Goal: Share content: Share content

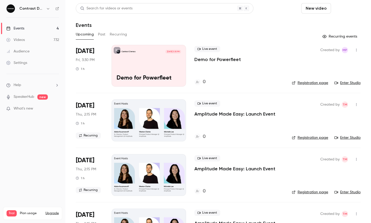
click at [352, 5] on button "Schedule" at bounding box center [346, 8] width 27 height 10
click at [332, 20] on li "One time event" at bounding box center [332, 23] width 56 height 14
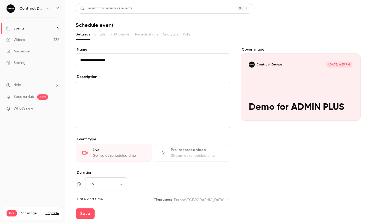
scroll to position [73, 0]
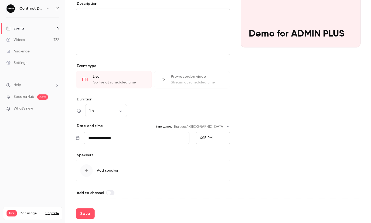
type input "**********"
click at [208, 143] on div "4:15 PM" at bounding box center [213, 138] width 34 height 13
click at [94, 213] on div at bounding box center [185, 111] width 371 height 223
click at [88, 213] on button "Save" at bounding box center [85, 214] width 19 height 10
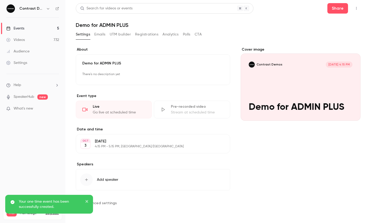
click at [357, 10] on button "button" at bounding box center [356, 8] width 8 height 8
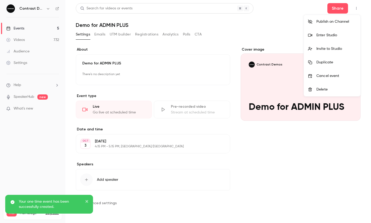
click at [317, 43] on li "Invite to Studio" at bounding box center [332, 49] width 56 height 14
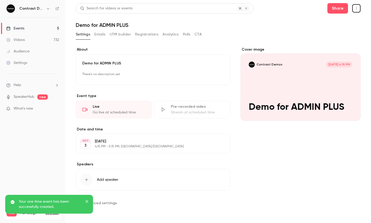
click at [359, 4] on div "Share" at bounding box center [343, 8] width 33 height 10
click at [356, 8] on icon "button" at bounding box center [356, 8] width 1 height 3
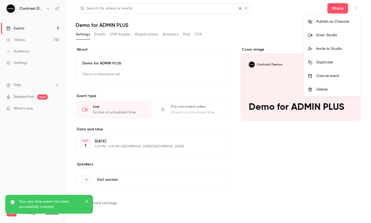
click at [312, 40] on li "Enter Studio" at bounding box center [332, 35] width 56 height 14
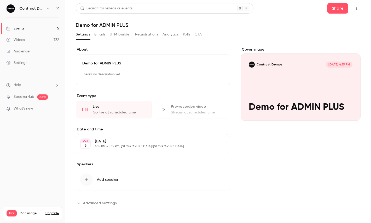
click at [48, 8] on icon "button" at bounding box center [48, 9] width 4 height 4
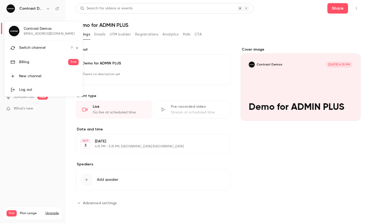
click at [40, 43] on li "Switch channel 9" at bounding box center [43, 48] width 78 height 14
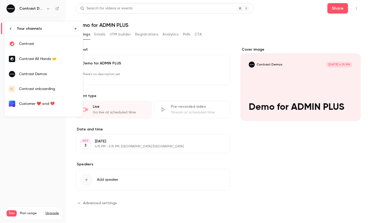
click at [44, 44] on div "Contrast" at bounding box center [49, 43] width 60 height 5
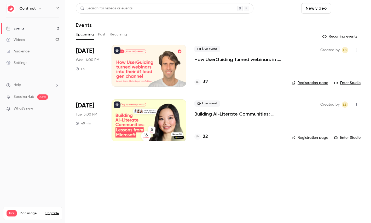
click at [344, 8] on button "Schedule" at bounding box center [346, 8] width 27 height 10
click at [333, 25] on div "One time event" at bounding box center [336, 22] width 40 height 5
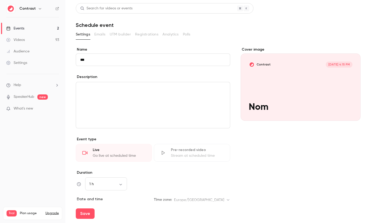
type input "***"
click at [349, 112] on icon "Cover image" at bounding box center [350, 111] width 3 height 3
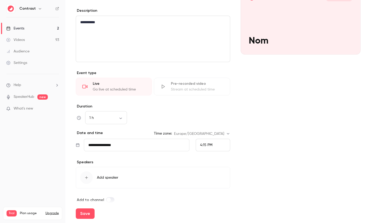
scroll to position [68, 0]
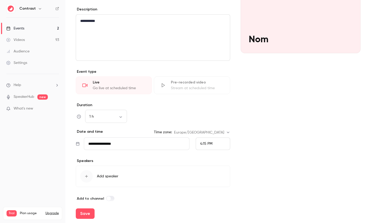
click at [134, 144] on input "**********" at bounding box center [136, 144] width 105 height 13
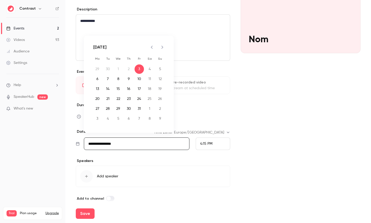
click at [209, 145] on span "4:15 PM" at bounding box center [206, 144] width 12 height 4
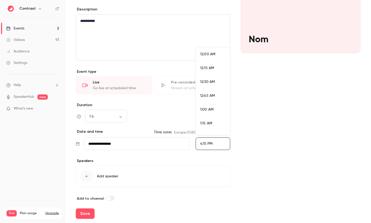
scroll to position [862, 0]
click at [101, 146] on div at bounding box center [185, 111] width 371 height 223
click at [123, 139] on input "**********" at bounding box center [136, 144] width 105 height 13
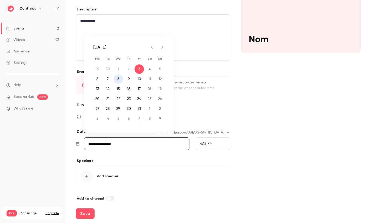
drag, startPoint x: 117, startPoint y: 80, endPoint x: 168, endPoint y: 114, distance: 60.7
click at [117, 80] on button "8" at bounding box center [118, 78] width 9 height 9
type input "**********"
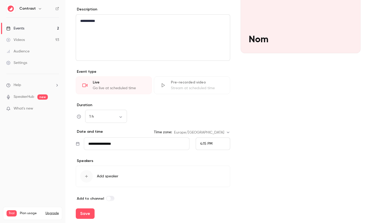
click at [202, 141] on div "4:15 PM" at bounding box center [206, 143] width 12 height 5
click at [214, 80] on li "5:00 PM" at bounding box center [213, 85] width 34 height 14
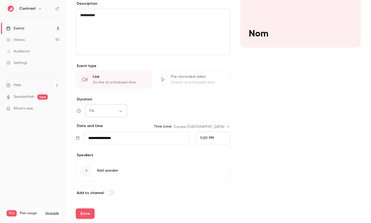
click at [101, 106] on div "1 h ** ​" at bounding box center [106, 111] width 42 height 13
click at [112, 108] on body "**********" at bounding box center [185, 111] width 371 height 223
click at [99, 154] on li "45 min" at bounding box center [106, 152] width 42 height 14
type input "**"
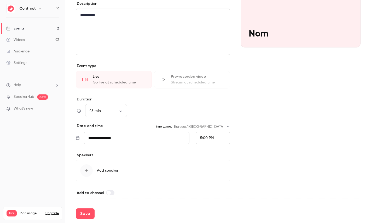
click at [104, 171] on span "Add speaker" at bounding box center [107, 170] width 21 height 5
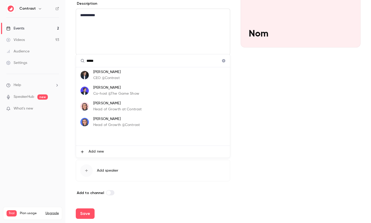
type input "*****"
click at [99, 153] on span "Add new" at bounding box center [95, 151] width 15 height 5
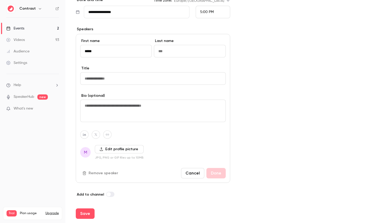
scroll to position [201, 0]
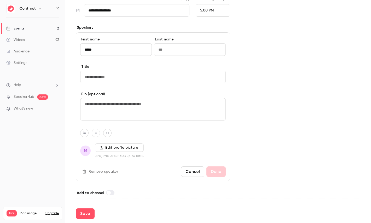
type input "*****"
type input "*******"
type input "**********"
click at [220, 173] on button "Done" at bounding box center [215, 172] width 19 height 10
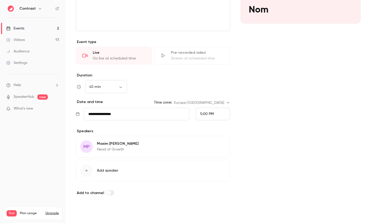
click at [85, 211] on button "Save" at bounding box center [85, 214] width 19 height 10
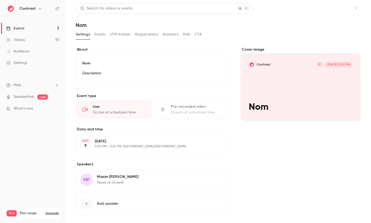
click at [337, 10] on button "Share" at bounding box center [337, 8] width 21 height 10
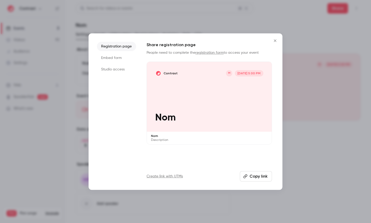
click at [116, 70] on li "Studio access" at bounding box center [116, 69] width 39 height 9
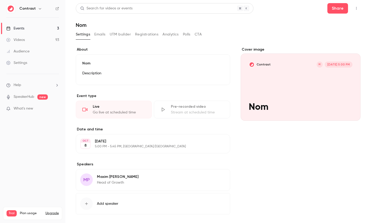
click at [353, 11] on button "button" at bounding box center [356, 8] width 8 height 8
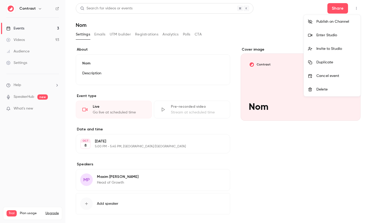
click at [334, 93] on li "Delete" at bounding box center [332, 90] width 56 height 14
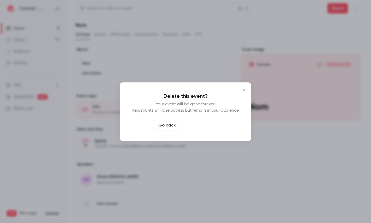
click at [196, 127] on button "Delete event" at bounding box center [199, 125] width 35 height 10
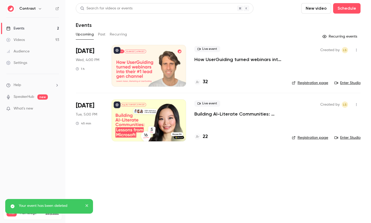
click at [46, 27] on link "Events 2" at bounding box center [32, 28] width 65 height 11
click at [38, 39] on link "Videos 93" at bounding box center [32, 39] width 65 height 11
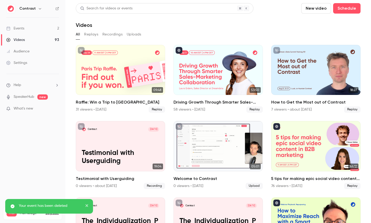
click at [40, 7] on icon "button" at bounding box center [40, 9] width 4 height 4
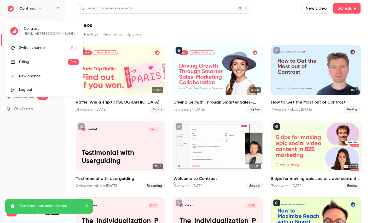
click at [43, 48] on span "Switch channel" at bounding box center [32, 47] width 26 height 5
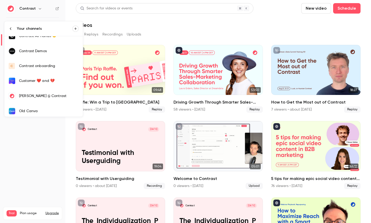
scroll to position [28, 0]
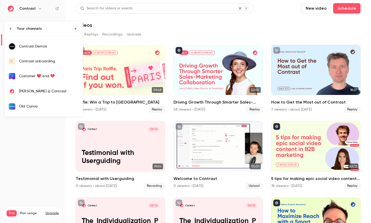
click at [51, 49] on link "Contrast Demos" at bounding box center [43, 46] width 78 height 15
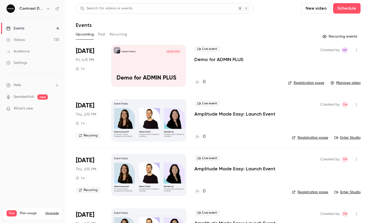
click at [33, 43] on link "Videos 733" at bounding box center [32, 39] width 65 height 11
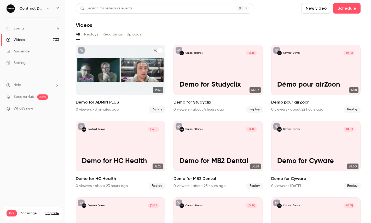
click at [159, 50] on icon "Demo for ADMIN PLUS" at bounding box center [159, 50] width 3 height 3
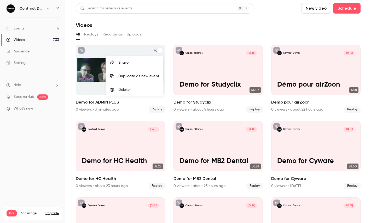
click at [143, 59] on li "Share" at bounding box center [134, 63] width 57 height 14
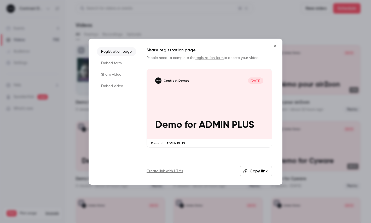
click at [110, 75] on li "Share video" at bounding box center [116, 74] width 39 height 9
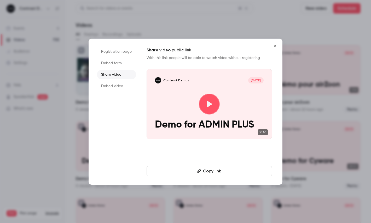
click at [175, 176] on button "Copy link" at bounding box center [208, 171] width 125 height 10
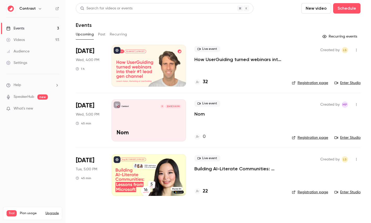
click at [27, 62] on div "Settings" at bounding box center [16, 62] width 21 height 5
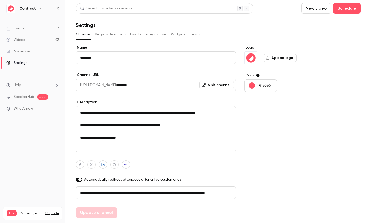
scroll to position [0, 29]
click at [106, 29] on div "**********" at bounding box center [218, 119] width 285 height 232
click at [117, 34] on button "Registration form" at bounding box center [110, 34] width 31 height 8
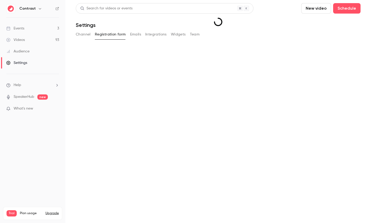
click at [134, 34] on button "Emails" at bounding box center [135, 34] width 11 height 8
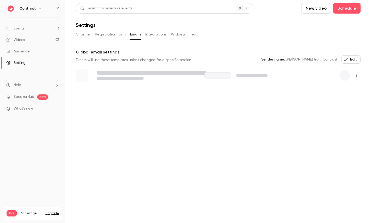
click at [158, 34] on button "Integrations" at bounding box center [155, 34] width 21 height 8
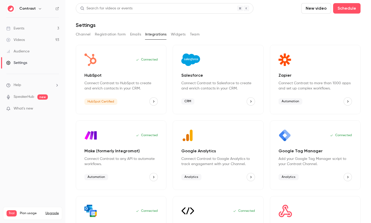
click at [80, 34] on button "Channel" at bounding box center [83, 34] width 15 height 8
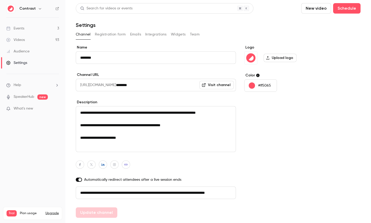
scroll to position [0, 29]
click at [127, 59] on input "********" at bounding box center [156, 57] width 160 height 13
click at [108, 34] on button "Registration form" at bounding box center [110, 34] width 31 height 8
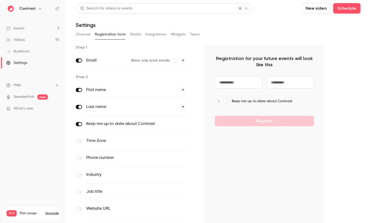
scroll to position [34, 0]
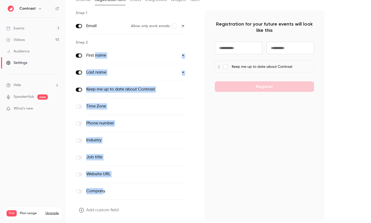
drag, startPoint x: 95, startPoint y: 57, endPoint x: 102, endPoint y: 190, distance: 133.9
click at [102, 190] on div "First name * Last name * Keep me up to date about Contrast optional Time Zone o…" at bounding box center [136, 123] width 120 height 153
click at [78, 193] on span at bounding box center [77, 191] width 3 height 3
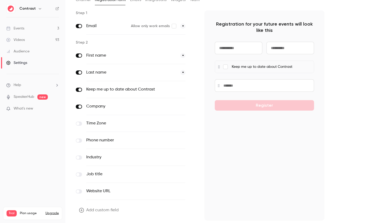
click at [80, 177] on div "Job title optional" at bounding box center [136, 174] width 120 height 17
click at [80, 175] on label at bounding box center [79, 175] width 6 height 4
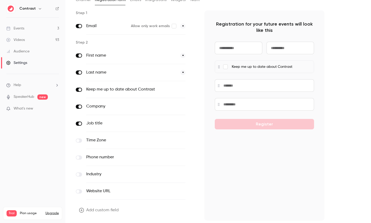
click at [80, 124] on span at bounding box center [79, 123] width 3 height 3
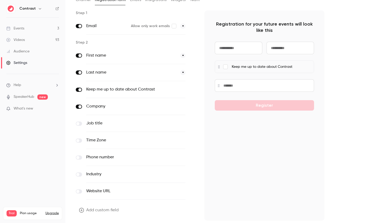
click at [80, 106] on span at bounding box center [79, 106] width 3 height 3
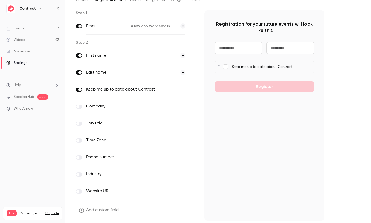
scroll to position [0, 0]
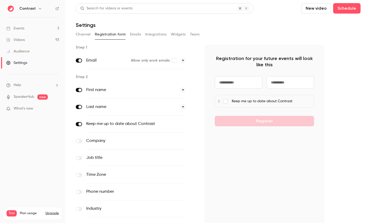
click at [135, 31] on button "Emails" at bounding box center [135, 34] width 11 height 8
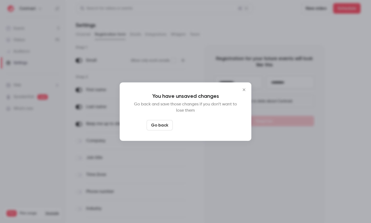
click at [208, 126] on button "Leave page anyway" at bounding box center [200, 125] width 50 height 10
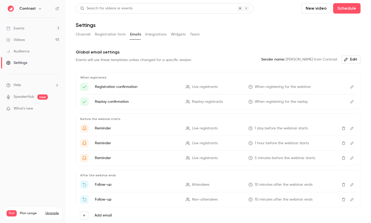
scroll to position [23, 0]
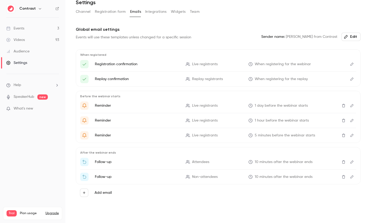
click at [350, 65] on icon "Edit" at bounding box center [351, 64] width 3 height 3
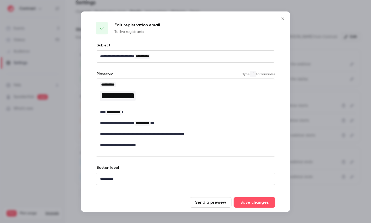
drag, startPoint x: 111, startPoint y: 114, endPoint x: 141, endPoint y: 145, distance: 42.8
click at [141, 145] on div "**********" at bounding box center [185, 115] width 179 height 72
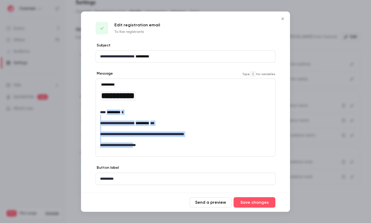
drag, startPoint x: 141, startPoint y: 145, endPoint x: 114, endPoint y: 114, distance: 40.5
click at [114, 114] on div "**********" at bounding box center [185, 115] width 179 height 72
click at [158, 114] on p "**********" at bounding box center [185, 112] width 171 height 5
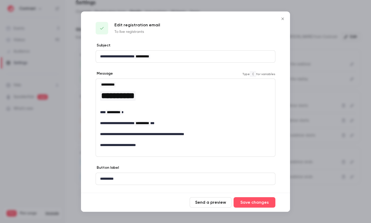
click at [163, 102] on h1 "**********" at bounding box center [185, 96] width 171 height 13
drag, startPoint x: 107, startPoint y: 123, endPoint x: 130, endPoint y: 124, distance: 22.7
click at [130, 124] on p "**********" at bounding box center [185, 123] width 171 height 5
drag, startPoint x: 190, startPoint y: 135, endPoint x: 119, endPoint y: 133, distance: 71.5
click at [119, 133] on p "**********" at bounding box center [185, 134] width 171 height 5
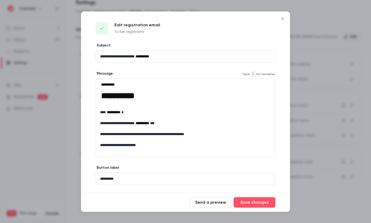
click at [201, 119] on p "editor" at bounding box center [185, 117] width 171 height 5
click at [316, 103] on div at bounding box center [185, 111] width 371 height 223
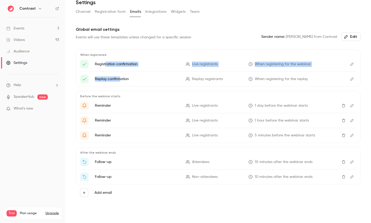
drag, startPoint x: 105, startPoint y: 64, endPoint x: 118, endPoint y: 79, distance: 19.8
click at [118, 79] on ul "Registration confirmation Live registrants When registering for the webinar Rep…" at bounding box center [218, 71] width 276 height 23
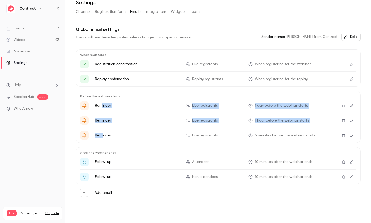
drag, startPoint x: 102, startPoint y: 106, endPoint x: 103, endPoint y: 136, distance: 29.3
click at [103, 136] on ul "Reminder Live registrants 1 day before the webinar starts Reminder Live registr…" at bounding box center [218, 121] width 276 height 38
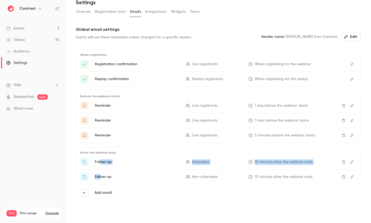
drag, startPoint x: 100, startPoint y: 163, endPoint x: 101, endPoint y: 176, distance: 12.8
click at [101, 176] on ul "Follow-up Attendees 10 minutes after the webinar ends Follow-up Non-attendees 1…" at bounding box center [218, 169] width 276 height 23
click at [158, 10] on button "Integrations" at bounding box center [155, 12] width 21 height 8
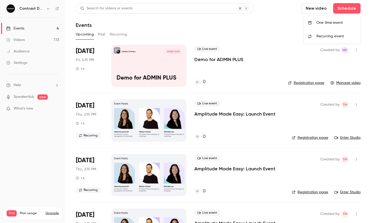
click at [334, 19] on li "One time event" at bounding box center [332, 23] width 56 height 14
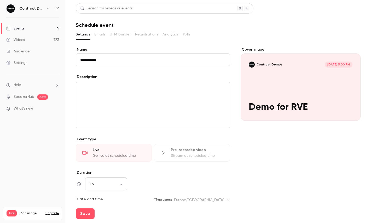
scroll to position [73, 0]
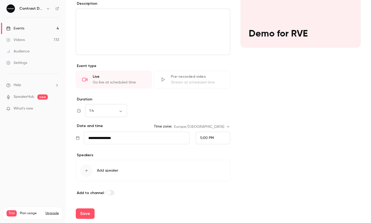
type input "**********"
click at [216, 139] on div "5:00 PM" at bounding box center [213, 138] width 34 height 13
click at [220, 98] on div "5:15 PM" at bounding box center [213, 99] width 26 height 5
click at [82, 220] on div "Save" at bounding box center [218, 213] width 285 height 19
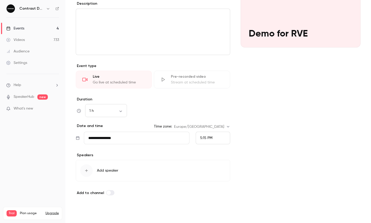
click at [84, 216] on button "Save" at bounding box center [85, 214] width 19 height 10
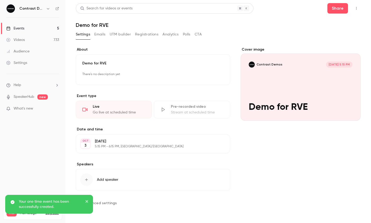
click at [355, 11] on button "button" at bounding box center [356, 8] width 8 height 8
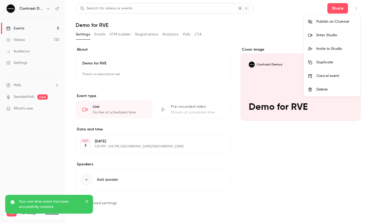
click at [327, 37] on div "Enter Studio" at bounding box center [336, 35] width 40 height 5
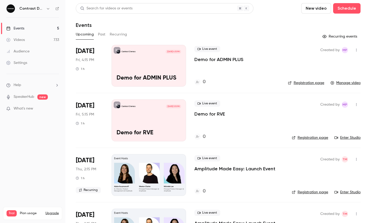
click at [48, 8] on icon "button" at bounding box center [48, 9] width 4 height 4
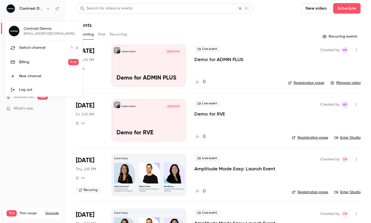
click at [41, 56] on link "Billing Trial" at bounding box center [43, 62] width 78 height 15
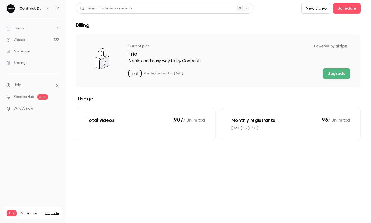
click at [48, 8] on icon "button" at bounding box center [48, 9] width 4 height 4
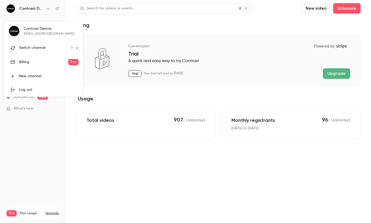
click at [48, 42] on li "Switch channel 9" at bounding box center [43, 48] width 78 height 14
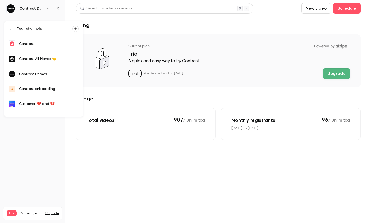
click at [32, 34] on li "Your channels" at bounding box center [43, 28] width 78 height 15
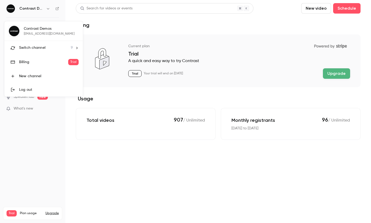
click at [48, 56] on link "Billing Trial" at bounding box center [43, 62] width 78 height 15
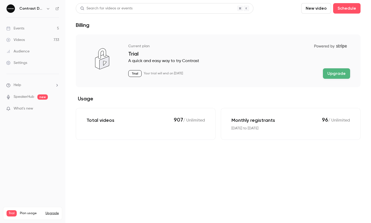
click at [48, 9] on icon "button" at bounding box center [48, 9] width 4 height 4
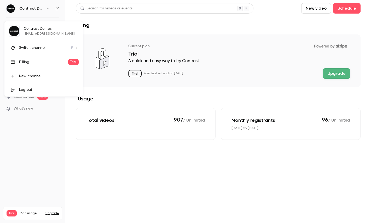
click at [48, 48] on div "Switch channel 9" at bounding box center [46, 47] width 54 height 5
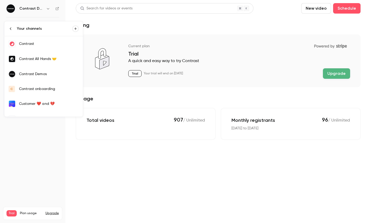
click at [46, 49] on link "Contrast" at bounding box center [43, 43] width 78 height 15
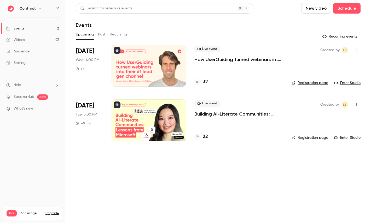
click at [201, 39] on div "Upcoming Past Recurring" at bounding box center [218, 35] width 285 height 10
click at [35, 36] on link "Videos 93" at bounding box center [32, 39] width 65 height 11
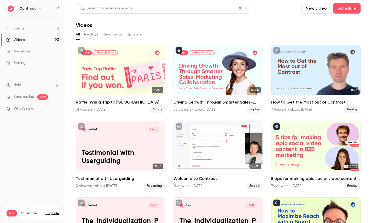
click at [32, 53] on link "Audience" at bounding box center [32, 51] width 65 height 11
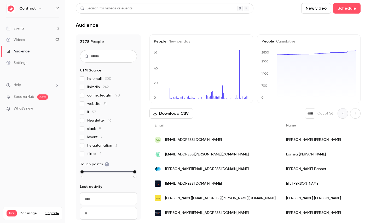
click at [28, 64] on link "Settings" at bounding box center [32, 62] width 65 height 11
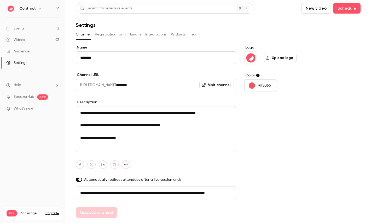
click at [29, 35] on link "Videos 93" at bounding box center [32, 39] width 65 height 11
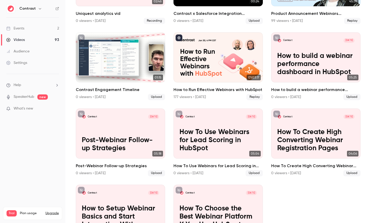
scroll to position [323, 0]
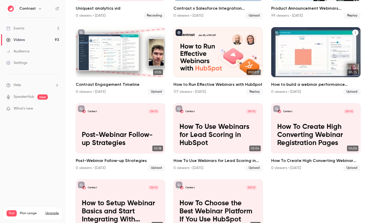
click at [318, 49] on p "How to build a webinar performance dashboard in HubSpot" at bounding box center [315, 59] width 77 height 24
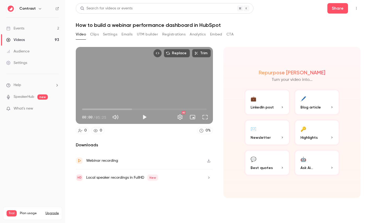
click at [93, 36] on button "Clips" at bounding box center [94, 34] width 9 height 8
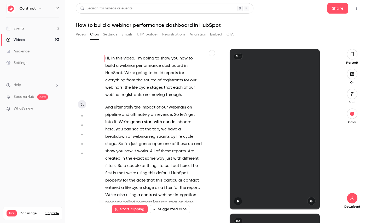
click at [212, 51] on button "button" at bounding box center [212, 53] width 6 height 6
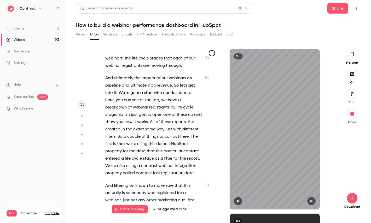
scroll to position [15, 0]
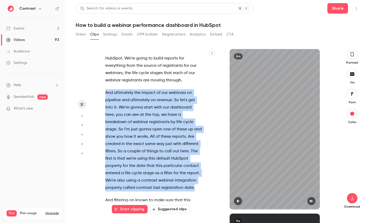
drag, startPoint x: 196, startPoint y: 188, endPoint x: 96, endPoint y: 92, distance: 138.4
click at [96, 92] on section "Hi , in this video , I'm going to show you how to build a webinar performance d…" at bounding box center [218, 136] width 285 height 174
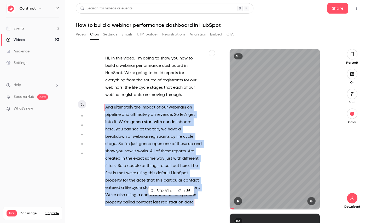
click at [163, 193] on button "Clip 41 s" at bounding box center [162, 190] width 26 height 8
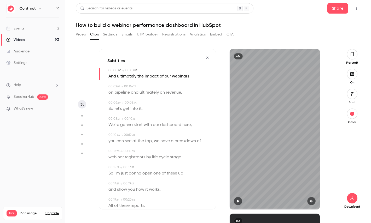
click at [350, 60] on div "Portrait" at bounding box center [351, 57] width 17 height 16
click at [354, 52] on icon "button" at bounding box center [352, 54] width 4 height 6
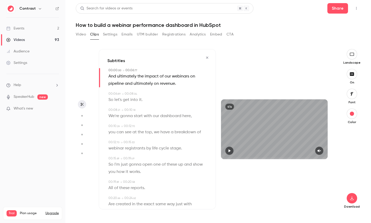
click at [349, 95] on icon "button" at bounding box center [352, 94] width 6 height 4
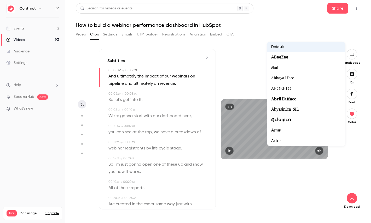
click at [280, 201] on div at bounding box center [185, 111] width 371 height 223
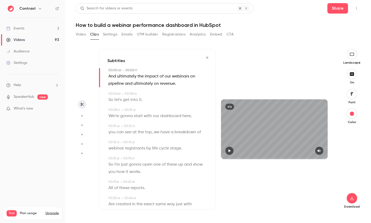
click at [172, 117] on span "dashboard" at bounding box center [170, 115] width 21 height 7
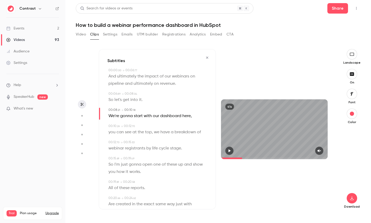
click at [81, 116] on circle "button" at bounding box center [82, 116] width 2 height 2
type input "***"
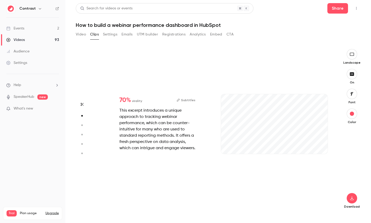
type input "***"
click at [82, 126] on circle "button" at bounding box center [82, 126] width 2 height 2
type input "***"
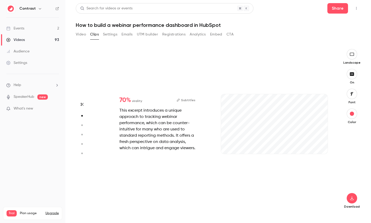
type input "*"
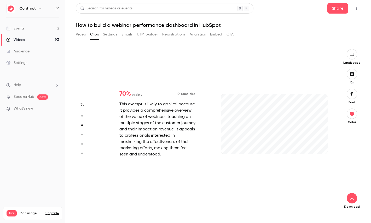
click at [82, 135] on circle "button" at bounding box center [82, 135] width 2 height 2
type input "***"
type input "*"
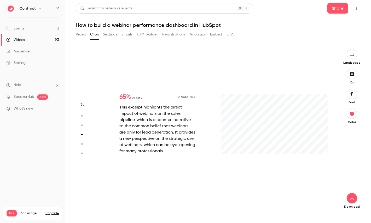
type input "***"
click at [82, 143] on icon "button" at bounding box center [81, 144] width 5 height 4
type input "***"
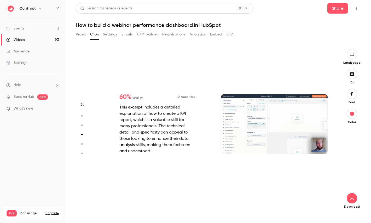
type input "*"
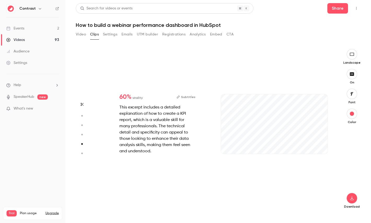
type input "***"
click at [81, 156] on button "button" at bounding box center [82, 153] width 8 height 8
type input "***"
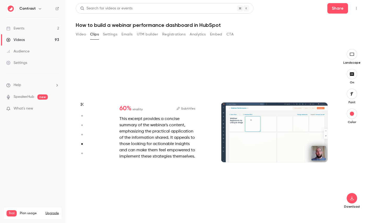
type input "***"
type input "*"
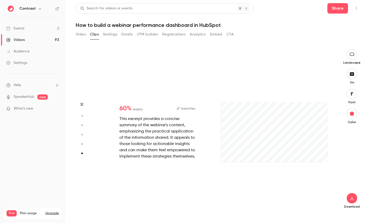
click at [81, 143] on icon "button" at bounding box center [81, 144] width 5 height 4
type input "***"
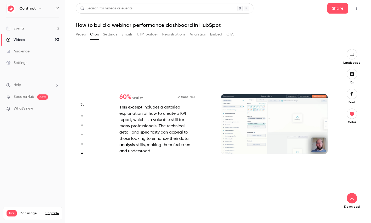
type input "*"
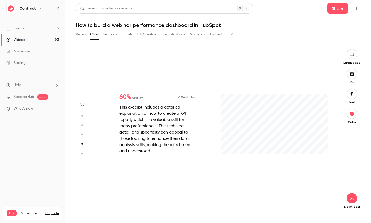
type input "***"
click at [82, 137] on button "button" at bounding box center [82, 135] width 8 height 8
type input "***"
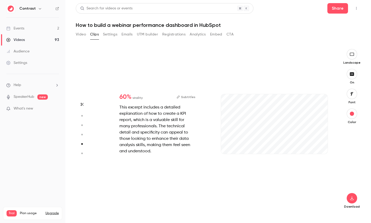
type input "*"
click at [83, 126] on icon "button" at bounding box center [81, 125] width 5 height 4
type input "***"
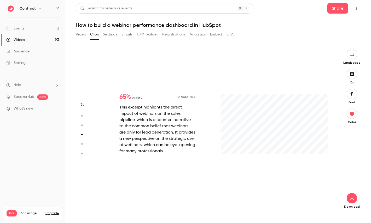
type input "*"
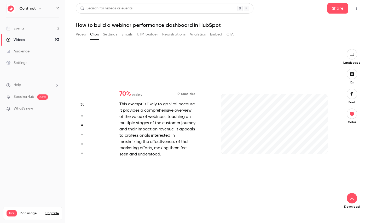
type input "***"
click at [83, 119] on button "button" at bounding box center [82, 116] width 8 height 8
type input "***"
type input "*"
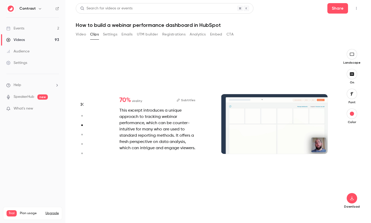
type input "***"
type input "*"
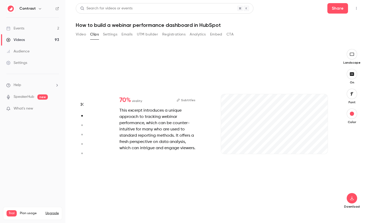
scroll to position [165, 0]
type input "***"
click at [188, 98] on button "Subtitles" at bounding box center [185, 100] width 19 height 6
type input "***"
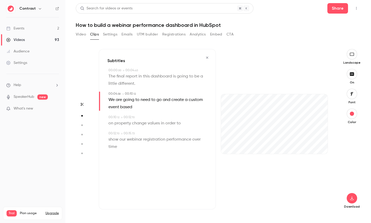
type input "*"
type input "**"
click at [82, 103] on icon "button" at bounding box center [82, 105] width 4 height 4
type input "***"
type input "**"
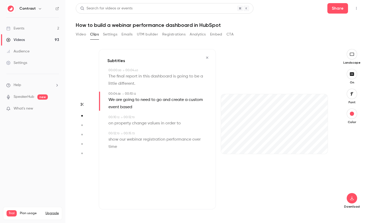
type input "***"
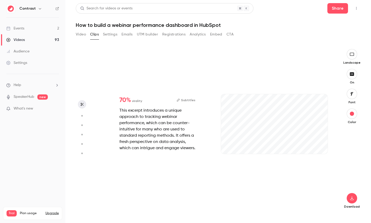
type input "****"
type input "***"
type input "*"
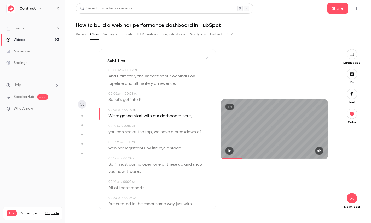
scroll to position [0, 0]
click at [21, 37] on div "Videos" at bounding box center [15, 39] width 19 height 5
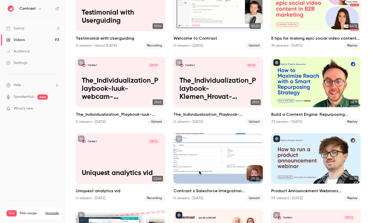
scroll to position [159, 0]
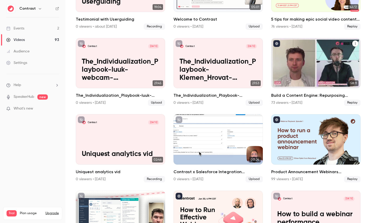
click at [321, 66] on div "Build a Content Engine: Repurposing Strategies for SaaS Teams" at bounding box center [315, 63] width 89 height 50
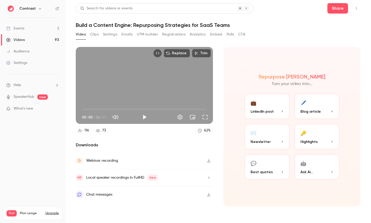
click at [99, 118] on span "58:11" at bounding box center [101, 117] width 10 height 5
drag, startPoint x: 99, startPoint y: 118, endPoint x: 105, endPoint y: 117, distance: 5.8
click at [105, 117] on span "58:11" at bounding box center [101, 117] width 10 height 5
click at [316, 141] on span "Highlights" at bounding box center [308, 141] width 17 height 5
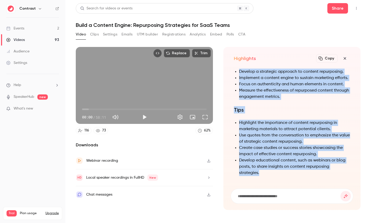
drag, startPoint x: 232, startPoint y: 84, endPoint x: 349, endPoint y: 171, distance: 145.9
click at [349, 171] on div "Summary The transcript is a conversation between two individuals, Andy and Luke…" at bounding box center [291, 125] width 122 height 115
click at [288, 125] on div "Summary The transcript is a conversation between two individuals, Andy and Luke…" at bounding box center [292, 1] width 116 height 362
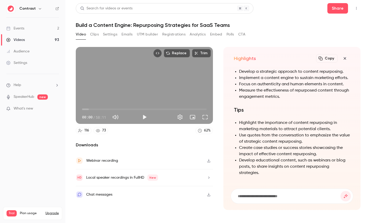
click at [104, 23] on h1 "Build a Content Engine: Repurposing Strategies for SaaS Teams" at bounding box center [218, 25] width 285 height 6
drag, startPoint x: 104, startPoint y: 23, endPoint x: 123, endPoint y: 23, distance: 19.8
click at [124, 23] on h1 "Build a Content Engine: Repurposing Strategies for SaaS Teams" at bounding box center [218, 25] width 285 height 6
copy h1 "Content Engine"
click at [249, 193] on form at bounding box center [292, 196] width 122 height 15
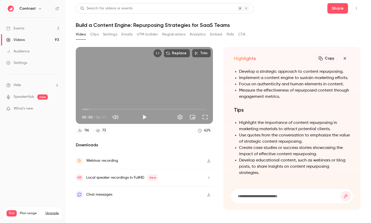
click at [258, 198] on input at bounding box center [288, 196] width 103 height 6
paste input "**********"
type input "**********"
click at [340, 191] on button "submit" at bounding box center [345, 196] width 10 height 10
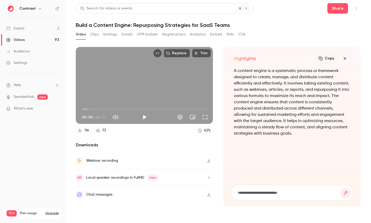
click at [345, 58] on icon "button" at bounding box center [344, 58] width 2 height 2
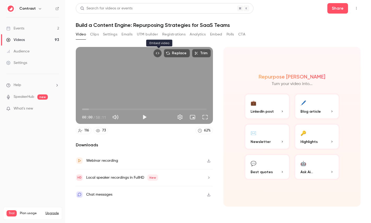
click at [158, 55] on icon "Embed video" at bounding box center [158, 53] width 4 height 4
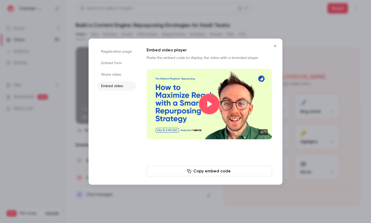
click at [149, 19] on div at bounding box center [185, 111] width 371 height 223
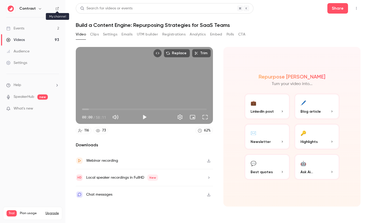
click at [56, 10] on div "Contrast" at bounding box center [32, 8] width 53 height 9
click at [56, 11] on div "Contrast" at bounding box center [32, 8] width 53 height 9
click at [57, 9] on icon at bounding box center [57, 8] width 3 height 3
click at [22, 60] on link "Settings" at bounding box center [32, 62] width 65 height 11
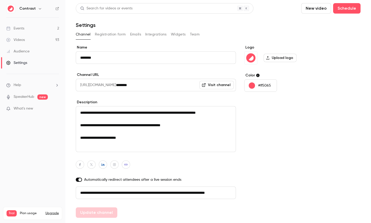
scroll to position [0, 29]
click at [106, 33] on button "Registration form" at bounding box center [110, 34] width 31 height 8
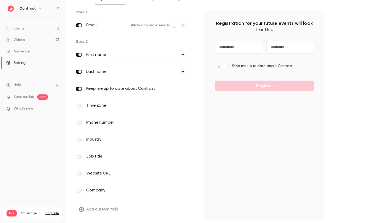
scroll to position [44, 0]
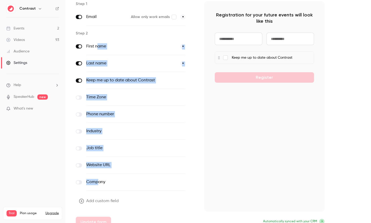
drag, startPoint x: 98, startPoint y: 181, endPoint x: 97, endPoint y: 47, distance: 134.2
click at [97, 47] on div "First name * Last name * Keep me up to date about Contrast optional Time Zone o…" at bounding box center [136, 114] width 120 height 153
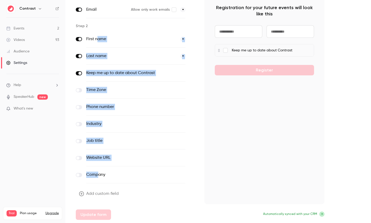
click at [93, 192] on button "Add custom field" at bounding box center [99, 194] width 47 height 10
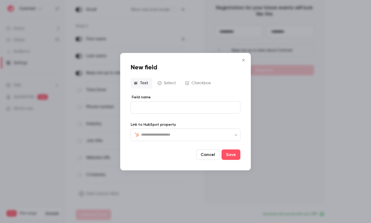
click at [164, 133] on input "text" at bounding box center [188, 135] width 95 height 6
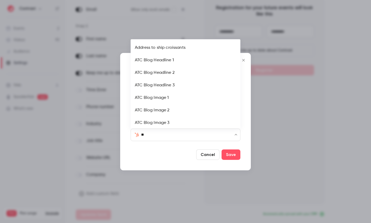
type input "***"
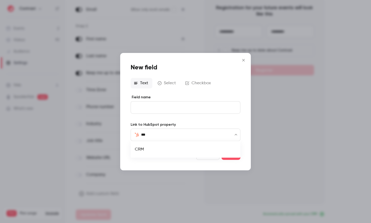
click at [137, 150] on li "CRM" at bounding box center [186, 149] width 110 height 13
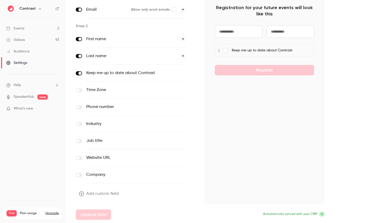
scroll to position [1, 0]
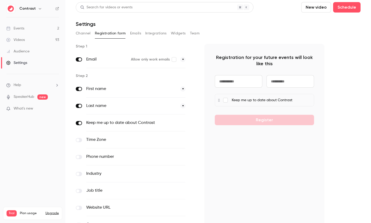
click at [134, 34] on button "Emails" at bounding box center [135, 33] width 11 height 8
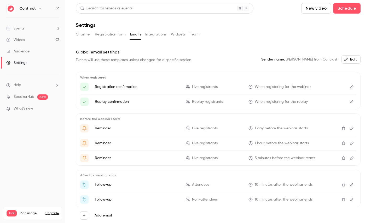
scroll to position [23, 0]
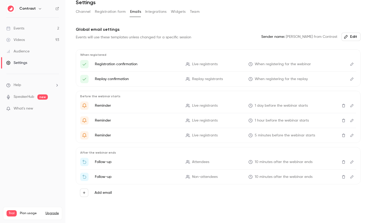
click at [351, 63] on icon "Edit" at bounding box center [352, 64] width 4 height 4
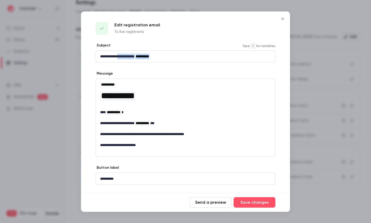
drag, startPoint x: 122, startPoint y: 58, endPoint x: 172, endPoint y: 58, distance: 50.1
click at [172, 58] on p "**********" at bounding box center [185, 56] width 171 height 5
click at [312, 106] on div at bounding box center [185, 111] width 371 height 223
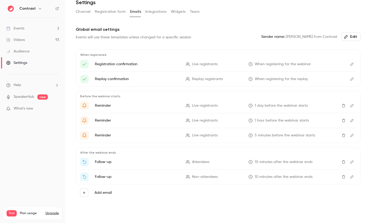
click at [159, 14] on button "Integrations" at bounding box center [155, 12] width 21 height 8
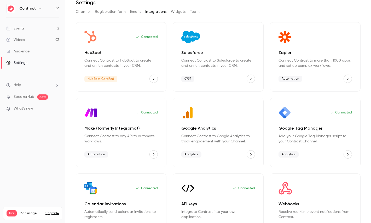
click at [194, 10] on button "Team" at bounding box center [195, 12] width 10 height 8
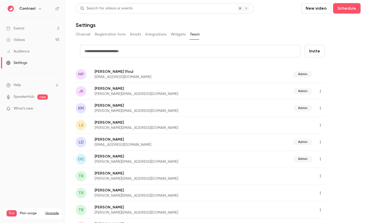
click at [28, 55] on link "Audience" at bounding box center [32, 51] width 65 height 11
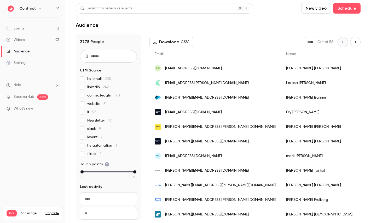
scroll to position [86, 0]
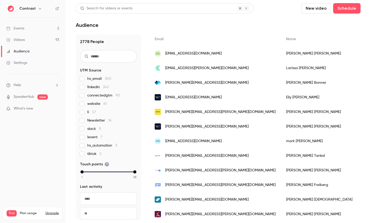
click at [281, 118] on div "Barbara Kekes Szabo" at bounding box center [319, 112] width 77 height 15
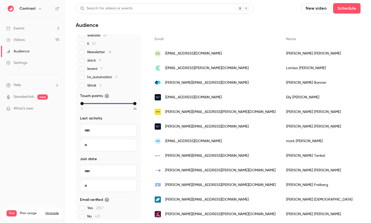
scroll to position [78, 0]
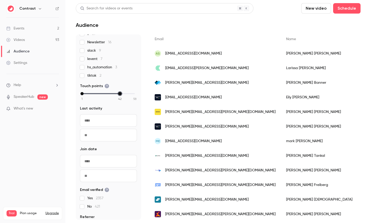
drag, startPoint x: 133, startPoint y: 94, endPoint x: 119, endPoint y: 94, distance: 14.4
click at [119, 94] on div "max" at bounding box center [119, 93] width 3 height 3
click at [22, 40] on div "Videos" at bounding box center [15, 39] width 19 height 5
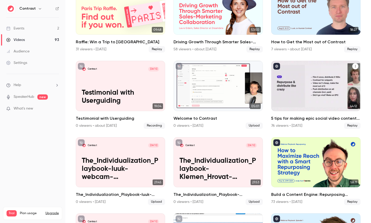
scroll to position [61, 0]
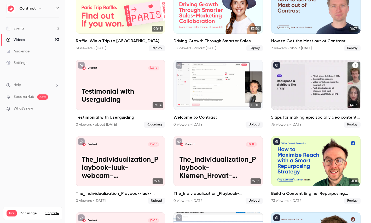
click at [308, 86] on div "5 tips for making epic social video content in B2B marketing" at bounding box center [315, 85] width 89 height 50
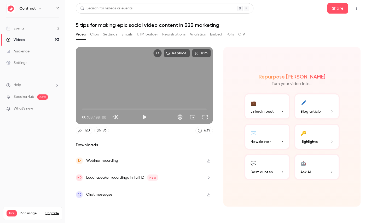
click at [168, 37] on button "Registrations" at bounding box center [173, 34] width 23 height 8
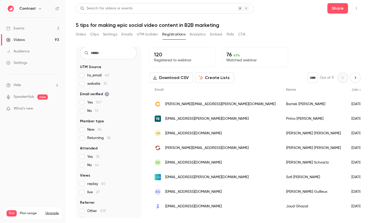
scroll to position [24, 0]
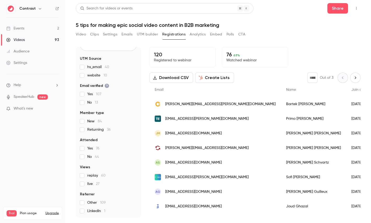
click at [82, 178] on div "replay 60 live 27" at bounding box center [108, 180] width 57 height 14
click at [211, 76] on button "Create Lists" at bounding box center [214, 78] width 39 height 10
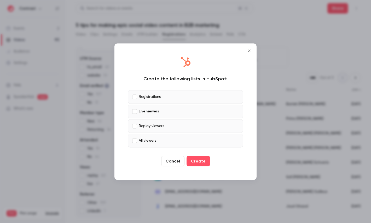
click at [154, 113] on p "Live viewers" at bounding box center [149, 111] width 20 height 5
click at [154, 129] on label "Replay viewers" at bounding box center [185, 126] width 115 height 14
click at [154, 150] on div "Create the following lists in HubSpot: Registrations Live viewers Replay viewer…" at bounding box center [186, 112] width 132 height 126
click at [156, 146] on label "All viewers" at bounding box center [185, 141] width 115 height 14
click at [151, 99] on p "Registrations" at bounding box center [150, 96] width 22 height 5
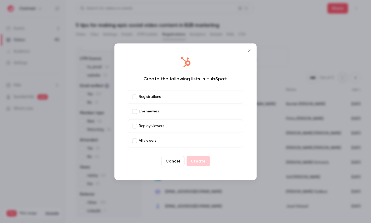
click at [152, 114] on p "Live viewers" at bounding box center [149, 111] width 20 height 5
click at [158, 125] on p "Replay viewers" at bounding box center [151, 125] width 25 height 5
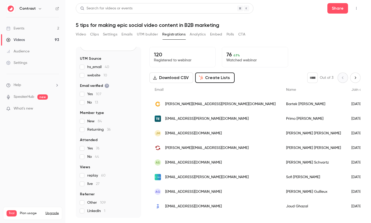
click at [198, 37] on button "Analytics" at bounding box center [197, 34] width 16 height 8
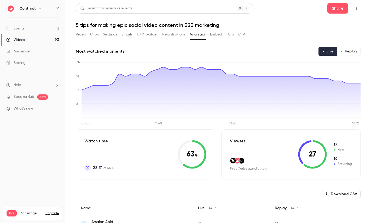
click at [355, 48] on button "Replay" at bounding box center [348, 51] width 24 height 9
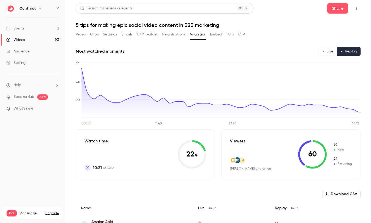
click at [325, 52] on button "Live" at bounding box center [327, 51] width 19 height 9
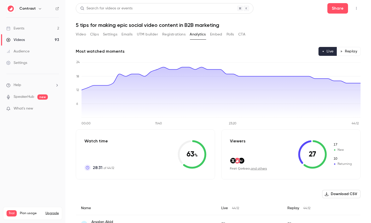
click at [229, 35] on button "Polls" at bounding box center [230, 34] width 8 height 8
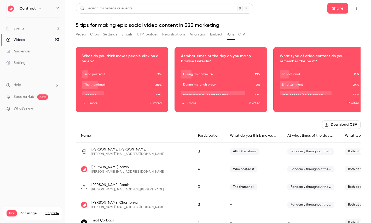
click at [242, 34] on button "CTA" at bounding box center [241, 34] width 7 height 8
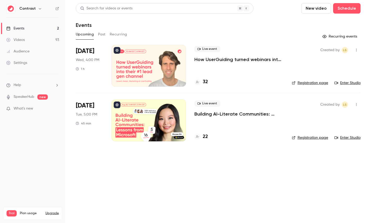
click at [37, 8] on button "button" at bounding box center [40, 8] width 6 height 6
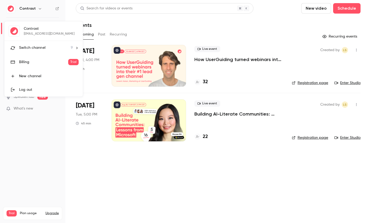
click at [42, 51] on li "Switch channel 9" at bounding box center [43, 48] width 78 height 14
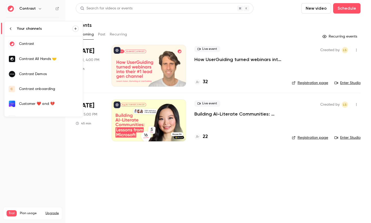
click at [42, 76] on div "Contrast Demos" at bounding box center [49, 74] width 60 height 5
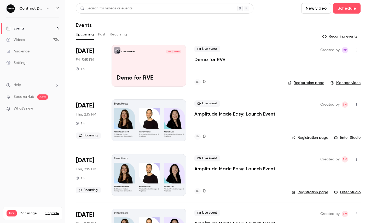
click at [35, 44] on link "Videos 734" at bounding box center [32, 39] width 65 height 11
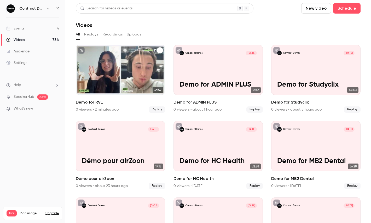
click at [158, 51] on icon "Demo for RVE" at bounding box center [159, 50] width 3 height 3
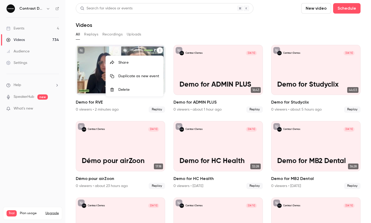
click at [149, 61] on div "Share" at bounding box center [138, 62] width 41 height 5
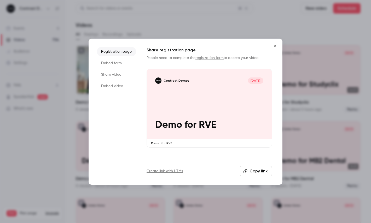
click at [129, 74] on li "Share video" at bounding box center [116, 74] width 39 height 9
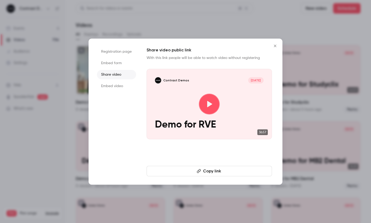
click at [183, 172] on button "Copy link" at bounding box center [208, 171] width 125 height 10
